Goal: Information Seeking & Learning: Learn about a topic

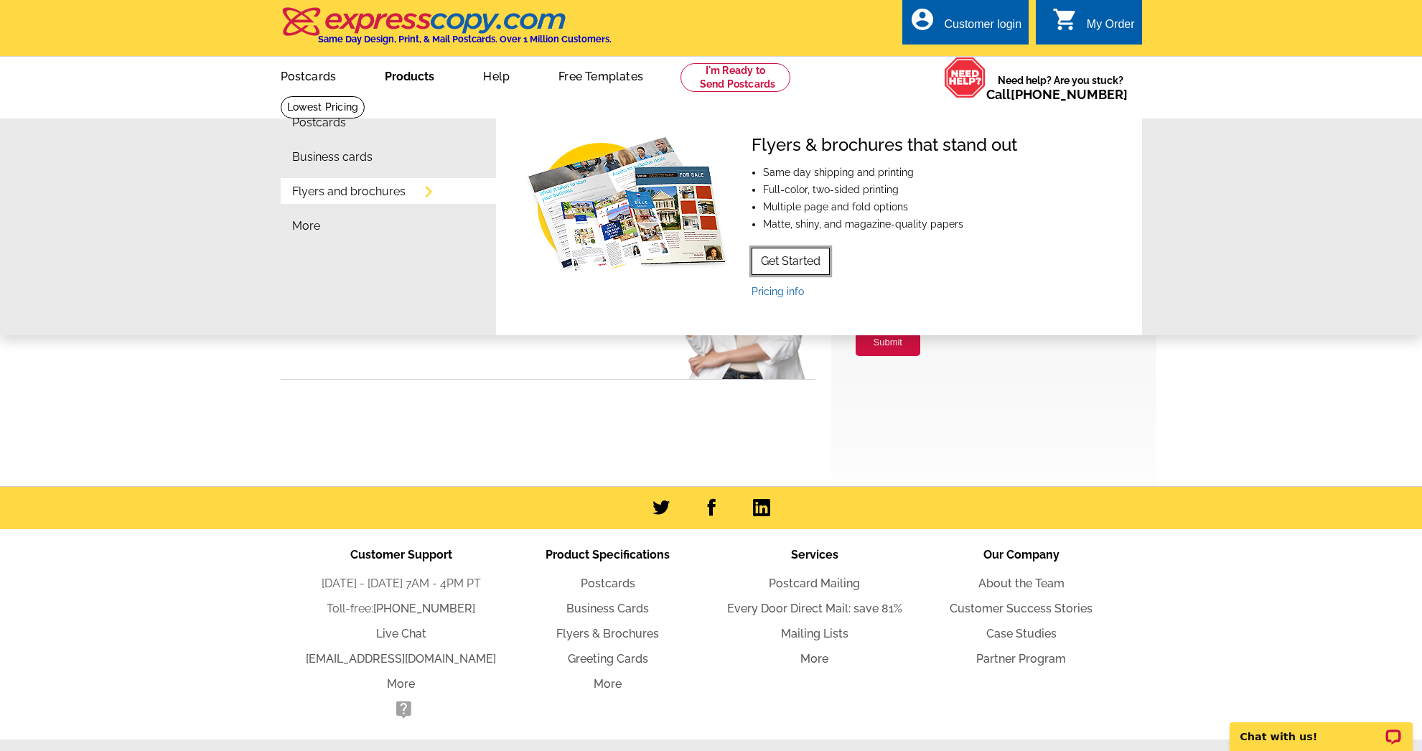
click at [790, 261] on link "Get Started" at bounding box center [790, 261] width 78 height 27
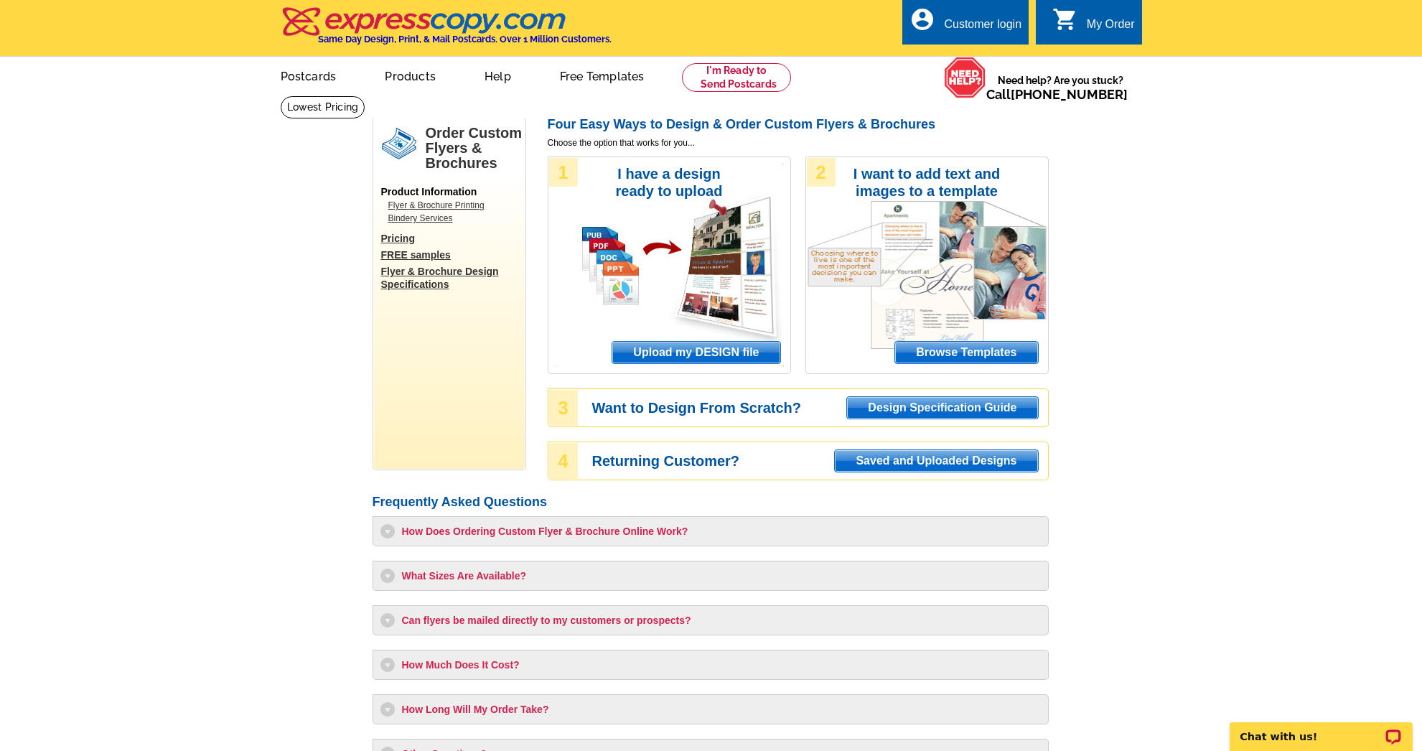
click at [477, 582] on h3 "What Sizes Are Available?" at bounding box center [710, 575] width 660 height 14
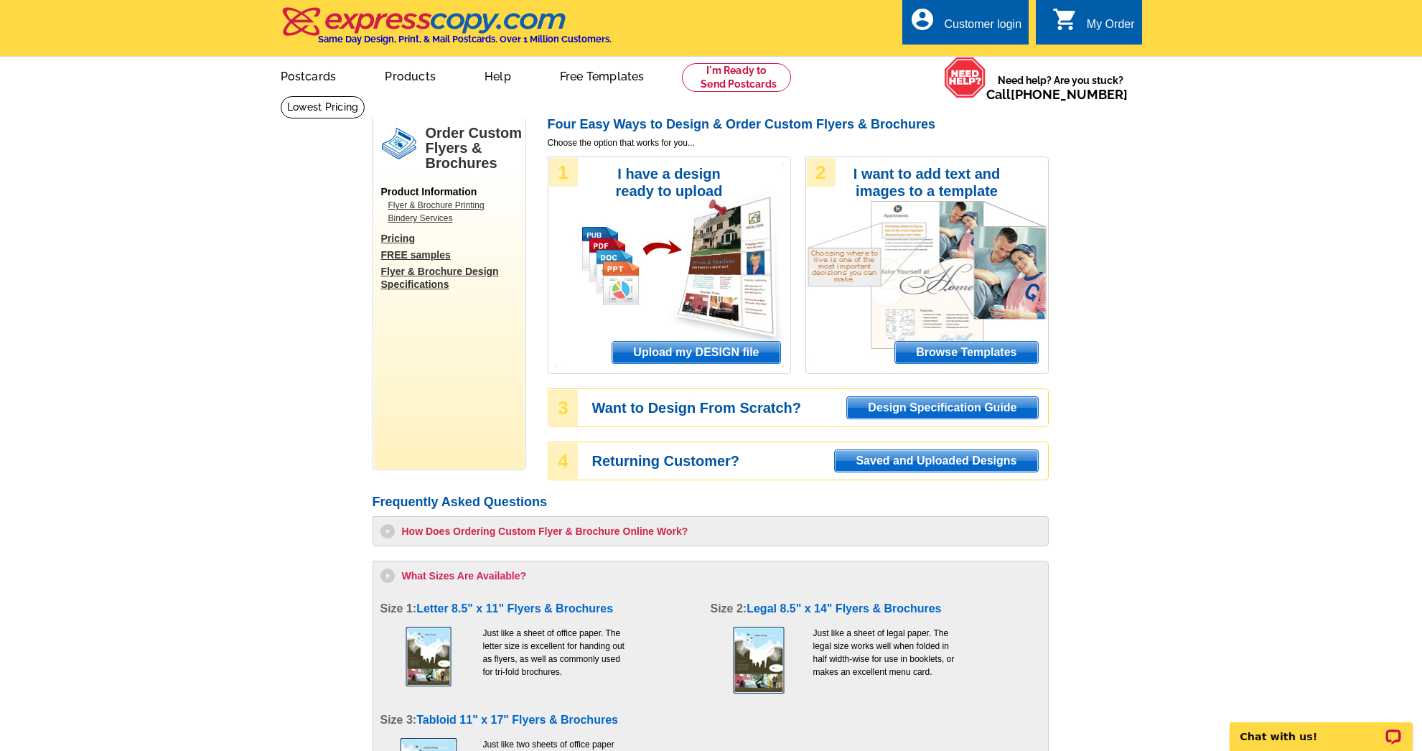
click at [432, 276] on link "Flyer & Brochure Design Specifications" at bounding box center [453, 278] width 144 height 26
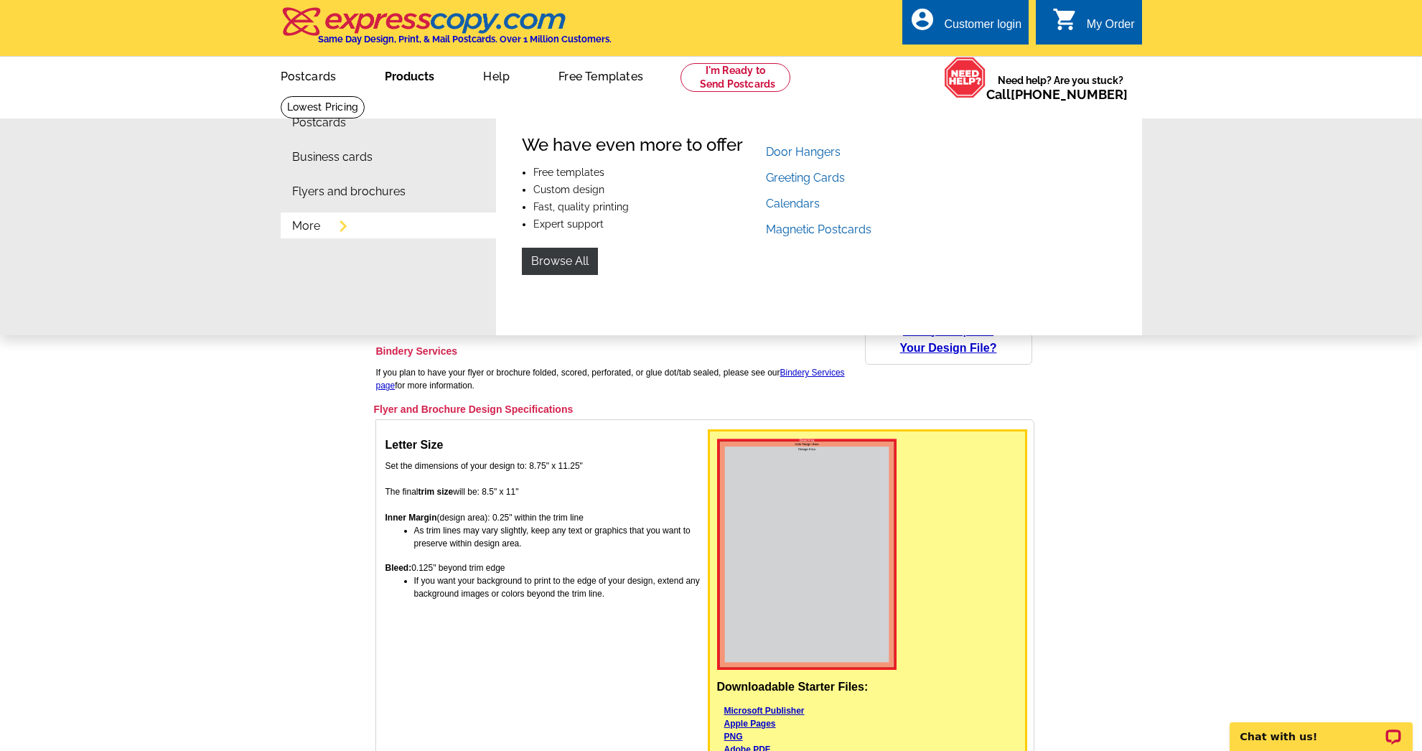
click at [313, 230] on link "More" at bounding box center [306, 225] width 28 height 11
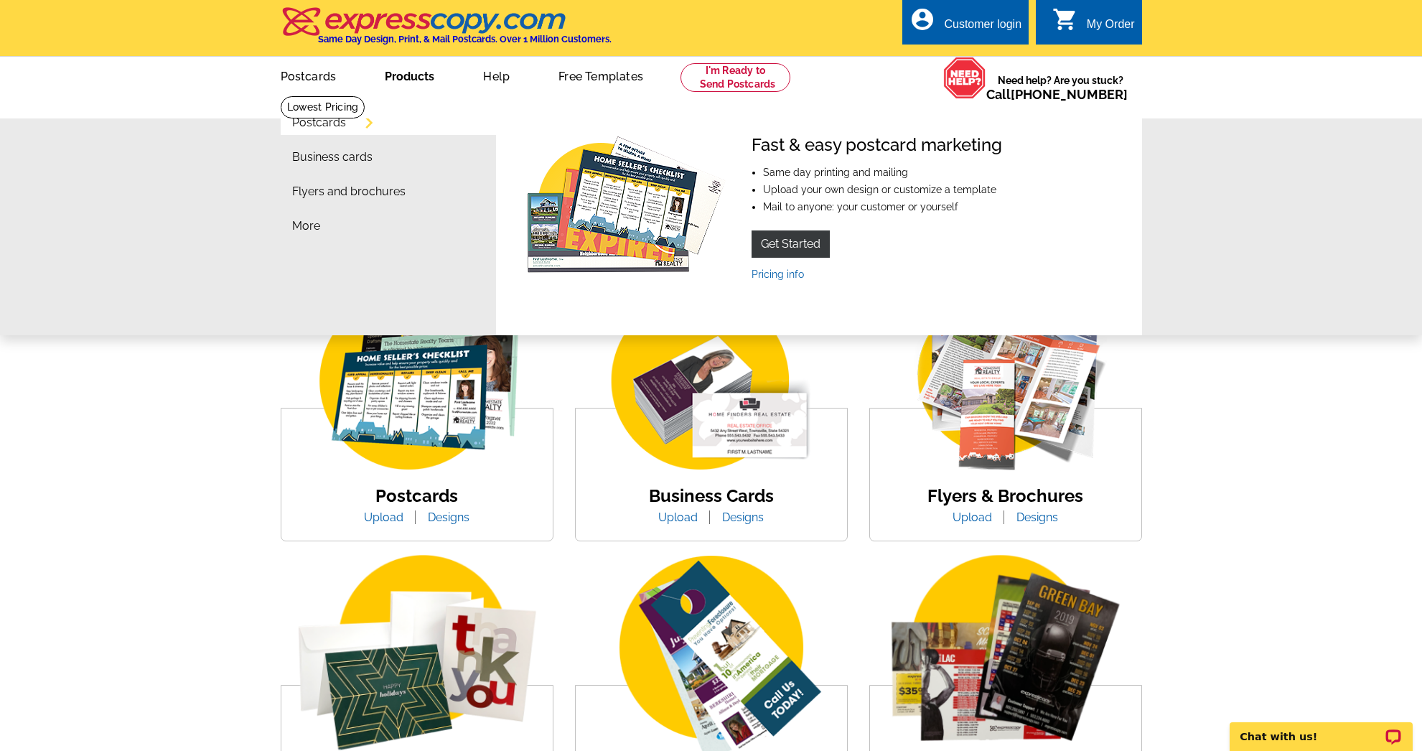
click at [423, 85] on link "Products" at bounding box center [409, 75] width 95 height 34
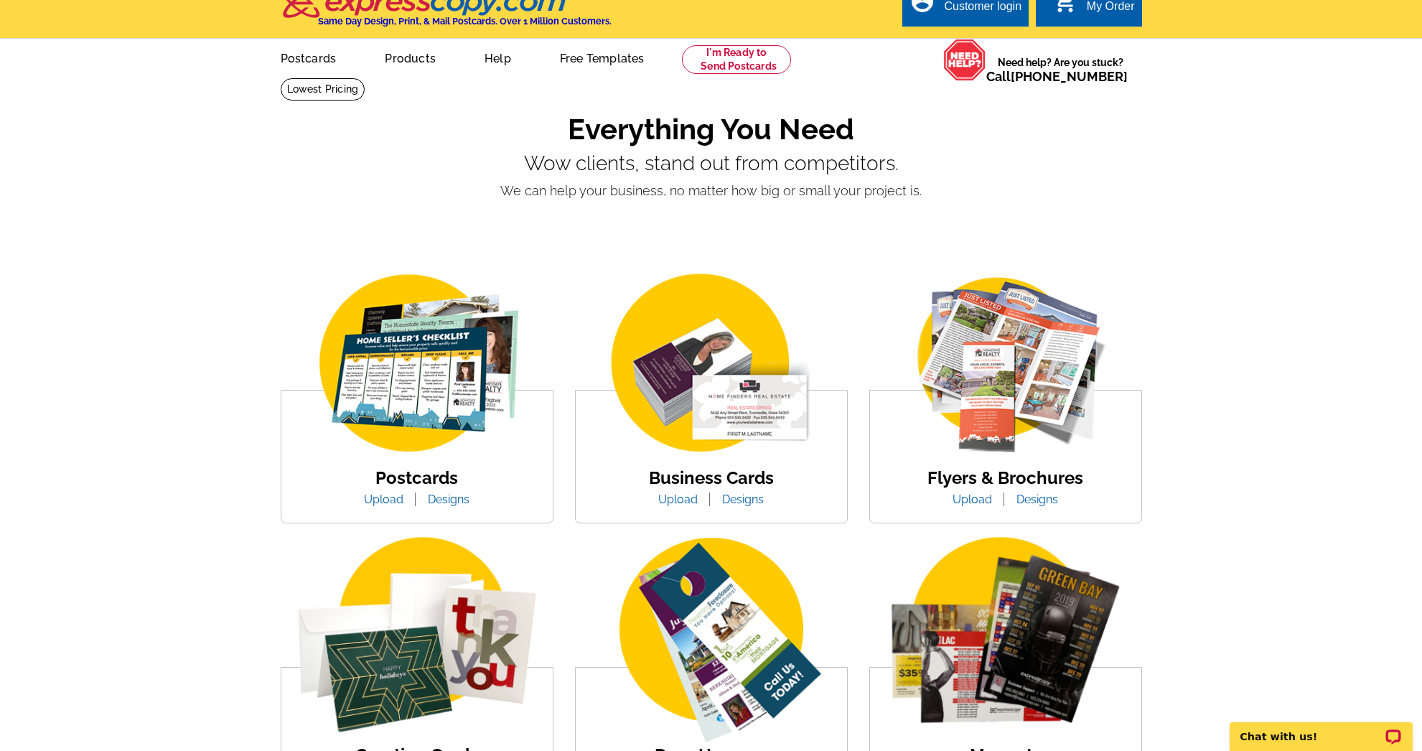
scroll to position [48, 0]
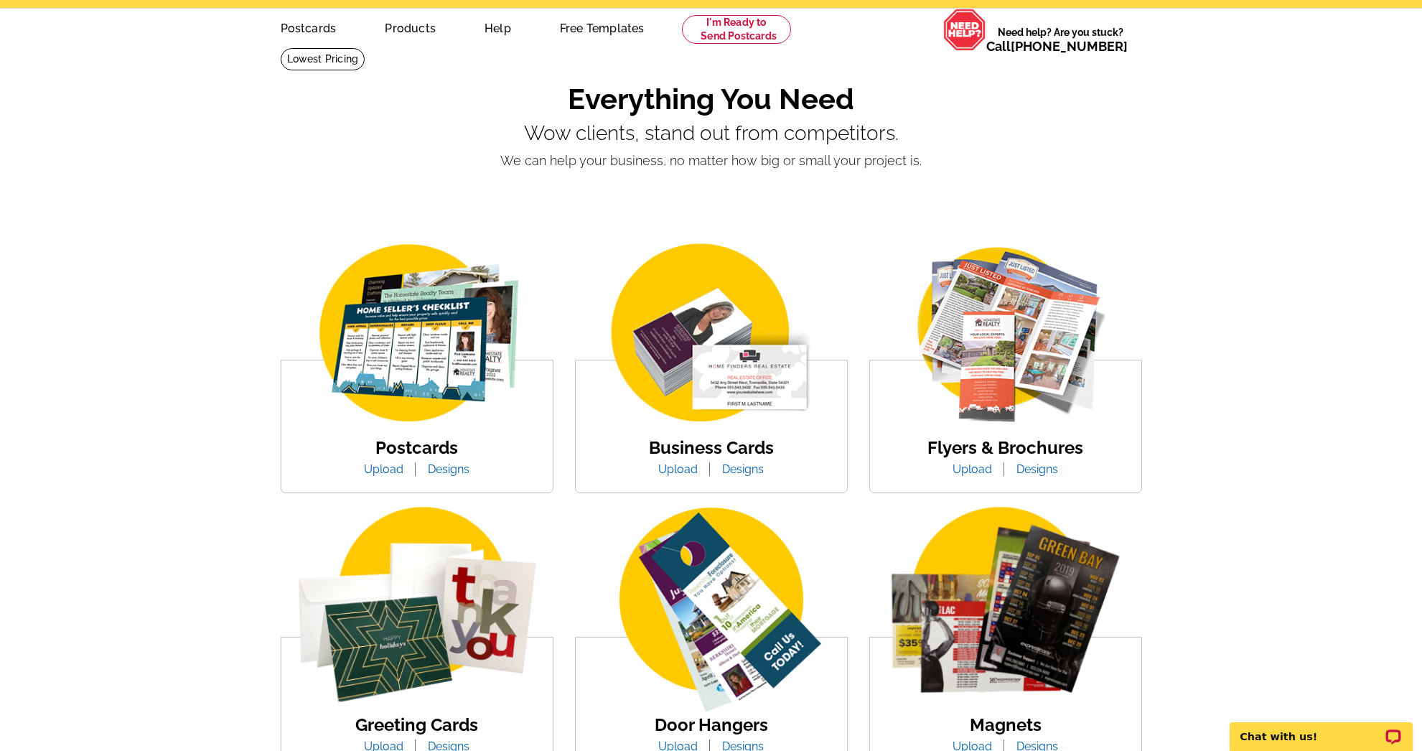
click at [474, 332] on img at bounding box center [417, 334] width 244 height 189
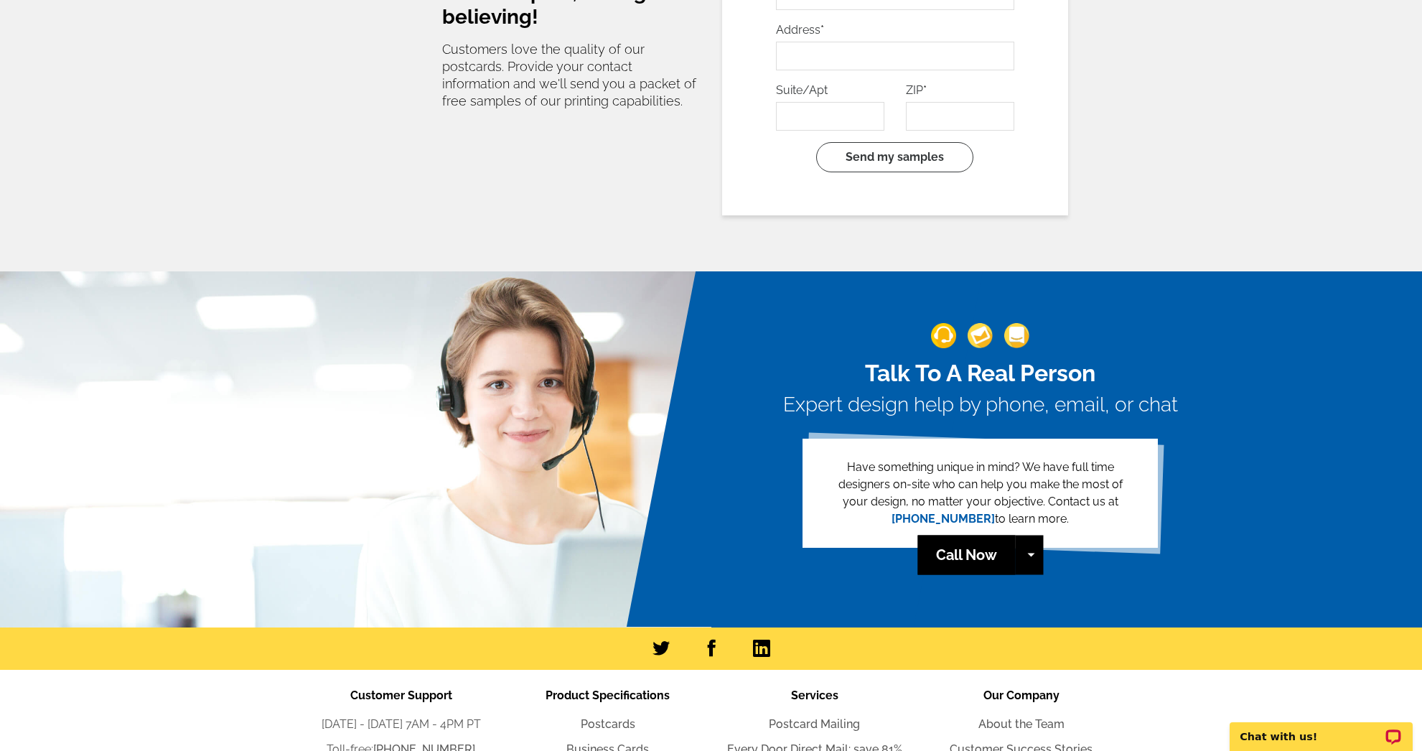
scroll to position [3067, 0]
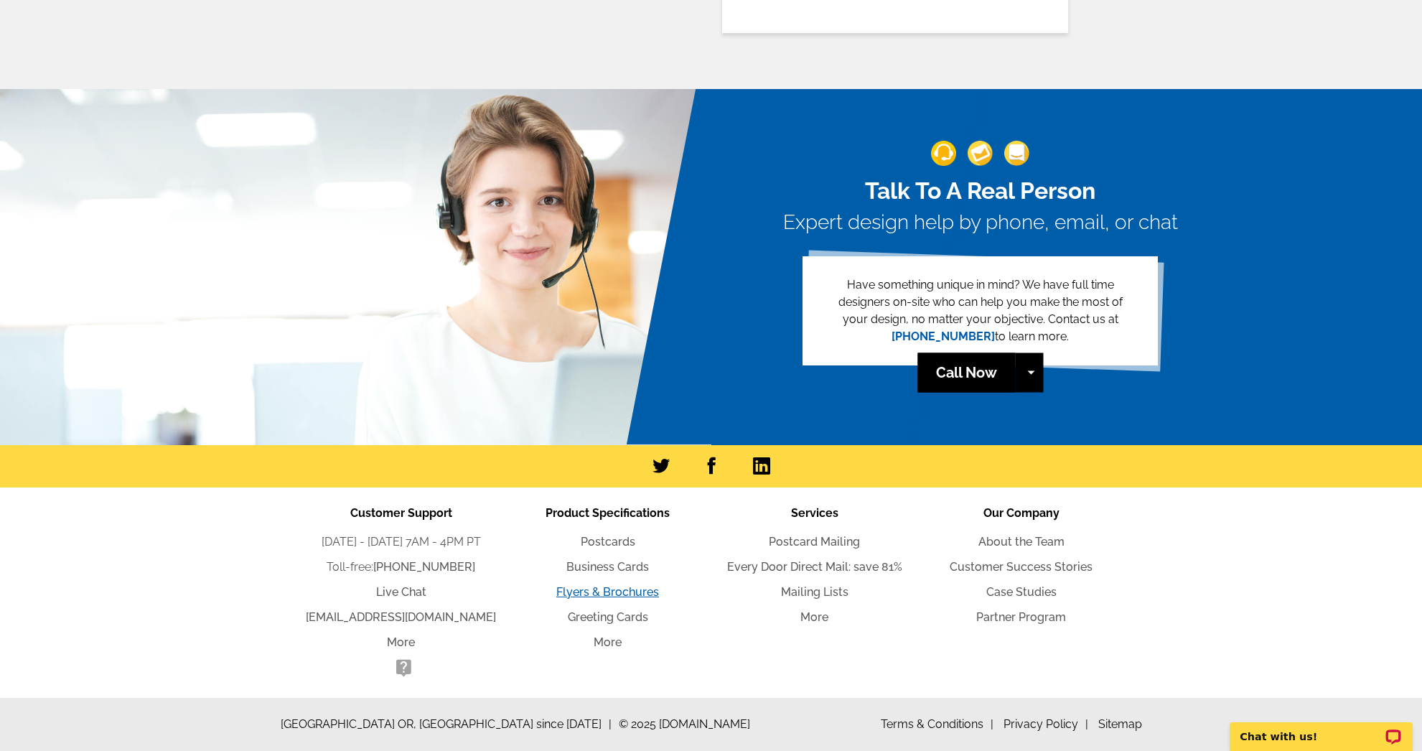
click at [640, 585] on link "Flyers & Brochures" at bounding box center [607, 592] width 103 height 14
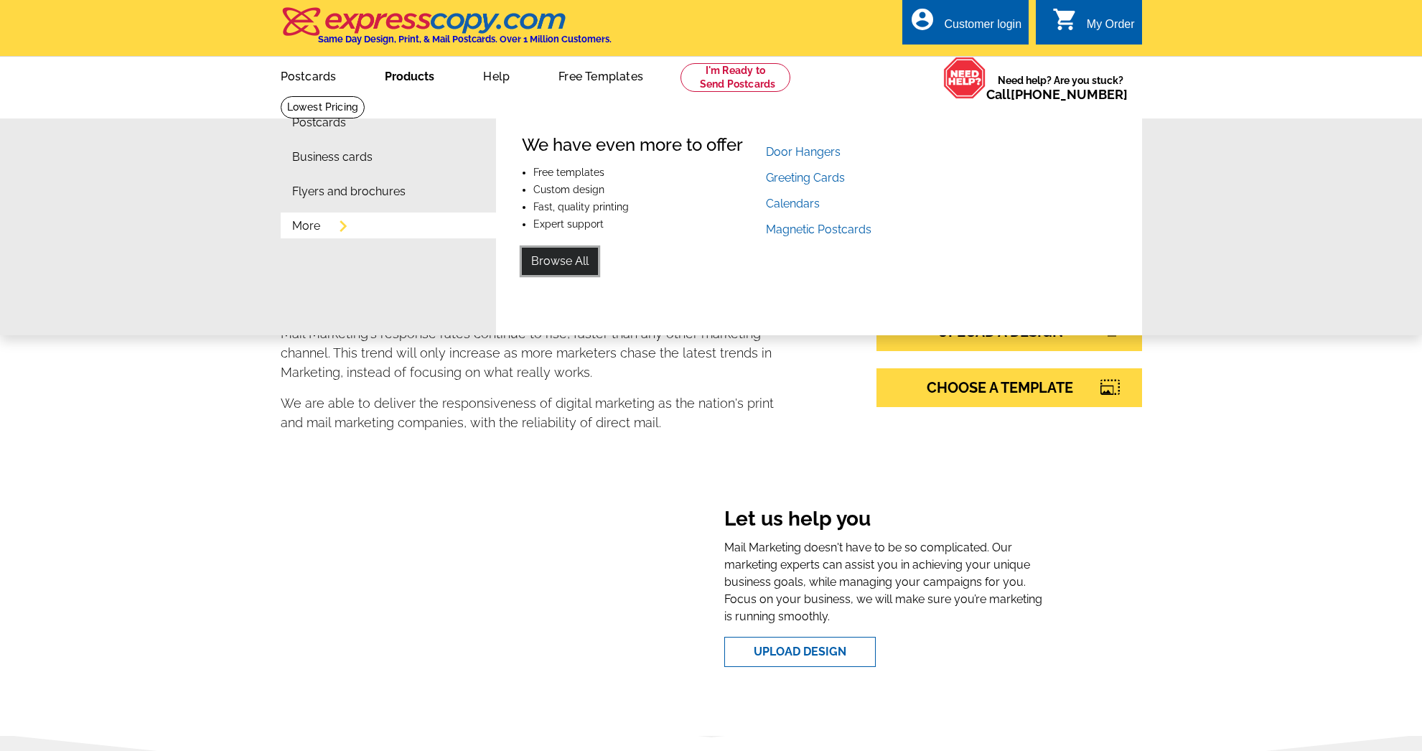
click at [566, 262] on link "Browse All" at bounding box center [560, 261] width 76 height 27
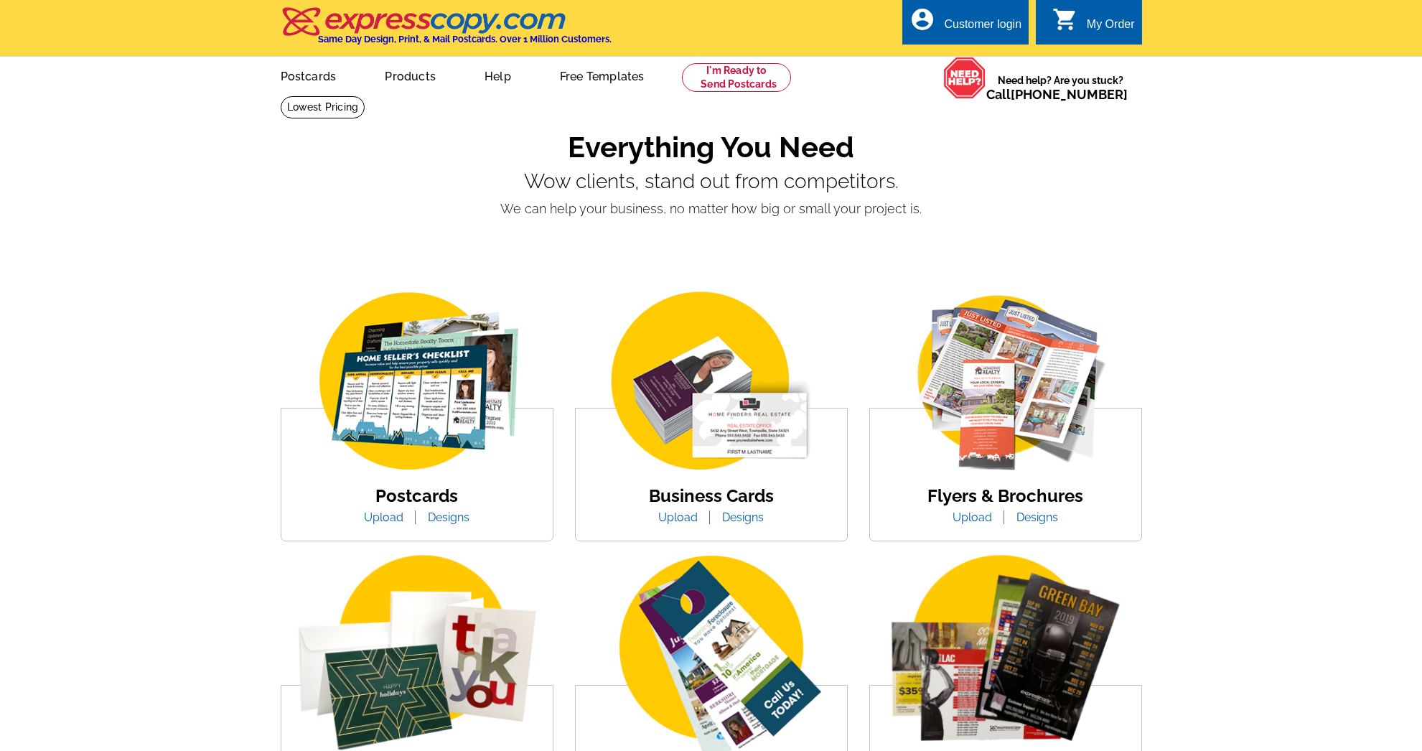
click at [395, 15] on img at bounding box center [425, 21] width 288 height 30
